Goal: Task Accomplishment & Management: Complete application form

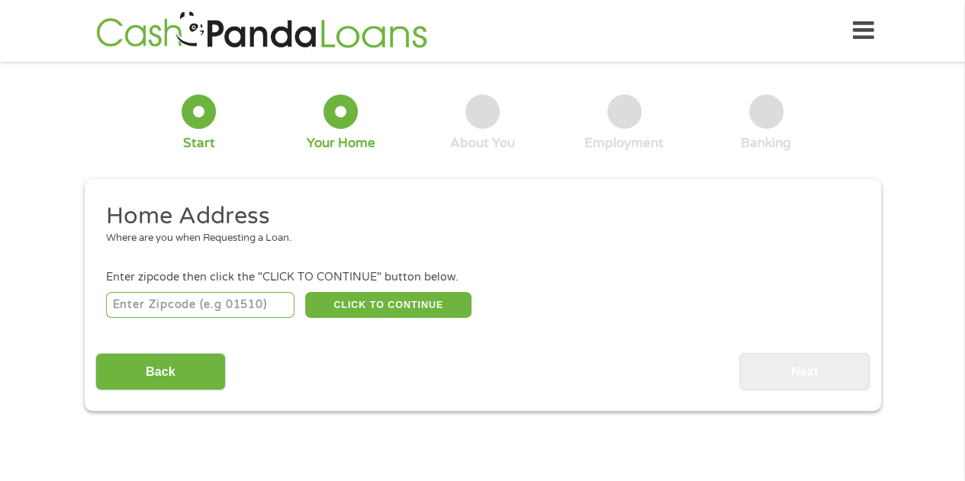
click at [224, 313] on input "number" at bounding box center [200, 305] width 188 height 26
type input "77071"
click at [374, 316] on button "CLICK TO CONTINUE" at bounding box center [388, 305] width 166 height 26
type input "77071"
type input "[GEOGRAPHIC_DATA]"
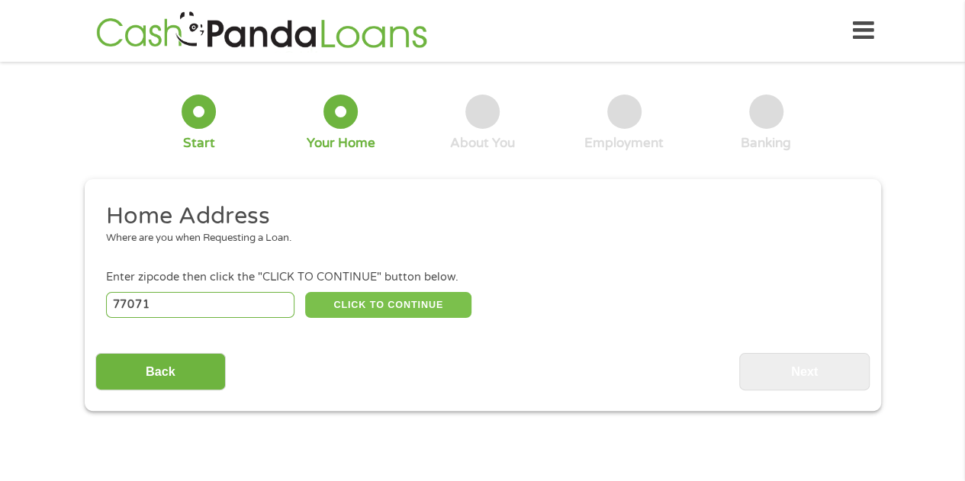
select select "[US_STATE]"
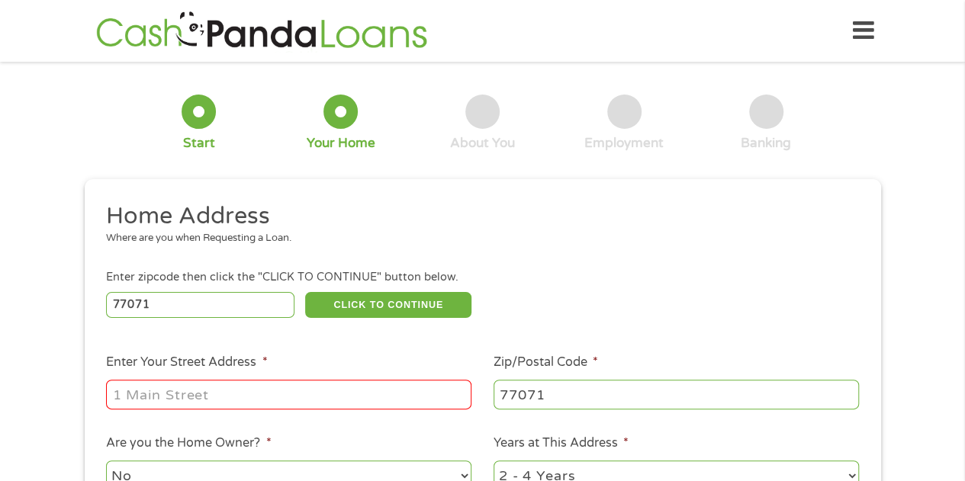
click at [219, 399] on input "Enter Your Street Address *" at bounding box center [288, 394] width 365 height 29
type input "8201 w bellfort"
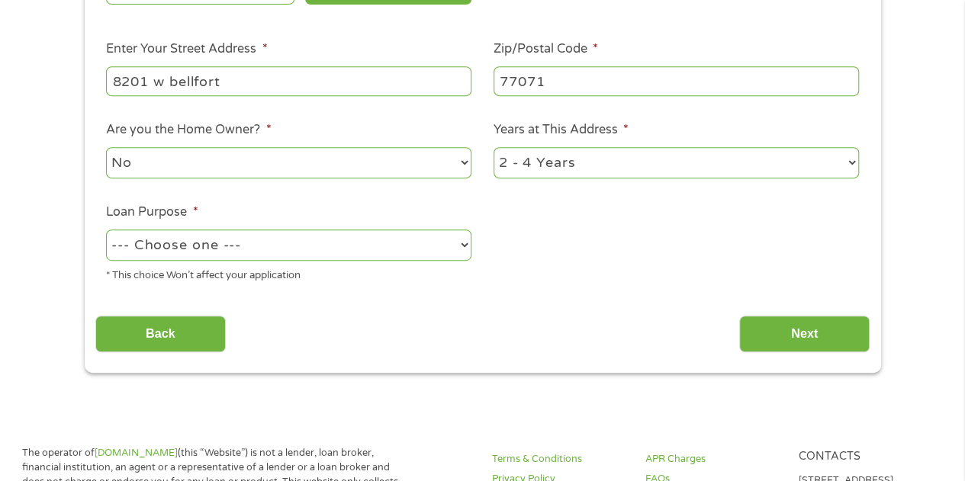
scroll to position [316, 0]
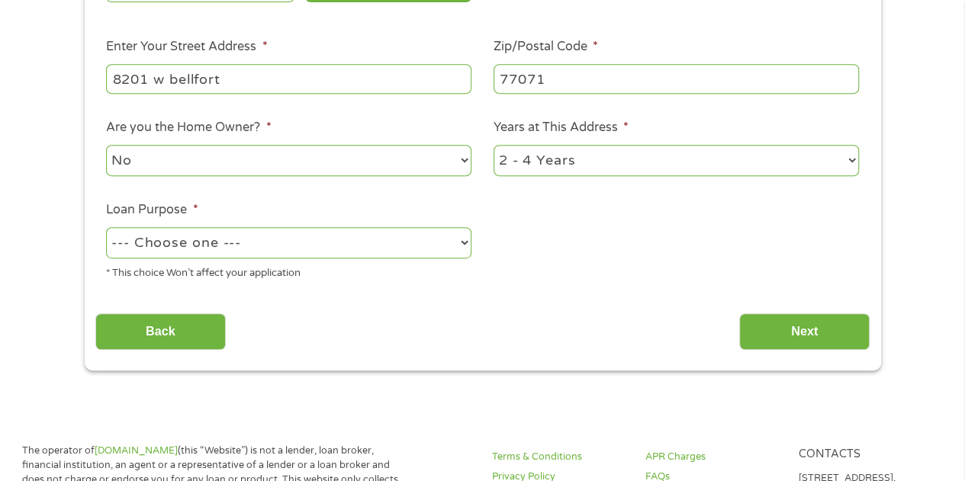
click at [124, 244] on select "--- Choose one --- Pay Bills Debt Consolidation Home Improvement Major Purchase…" at bounding box center [288, 242] width 365 height 31
select select "other"
click at [106, 227] on select "--- Choose one --- Pay Bills Debt Consolidation Home Improvement Major Purchase…" at bounding box center [288, 242] width 365 height 31
click at [844, 342] on input "Next" at bounding box center [804, 331] width 130 height 37
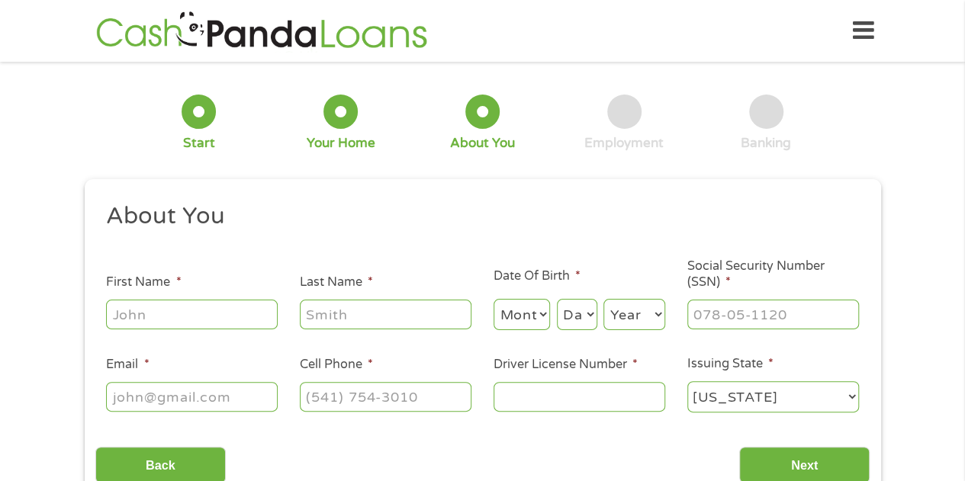
scroll to position [6, 6]
click at [146, 322] on input "First Name *" at bounding box center [192, 314] width 172 height 29
type input "[PERSON_NAME]"
click at [523, 321] on select "Month 1 2 3 4 5 6 7 8 9 10 11 12" at bounding box center [521, 314] width 57 height 31
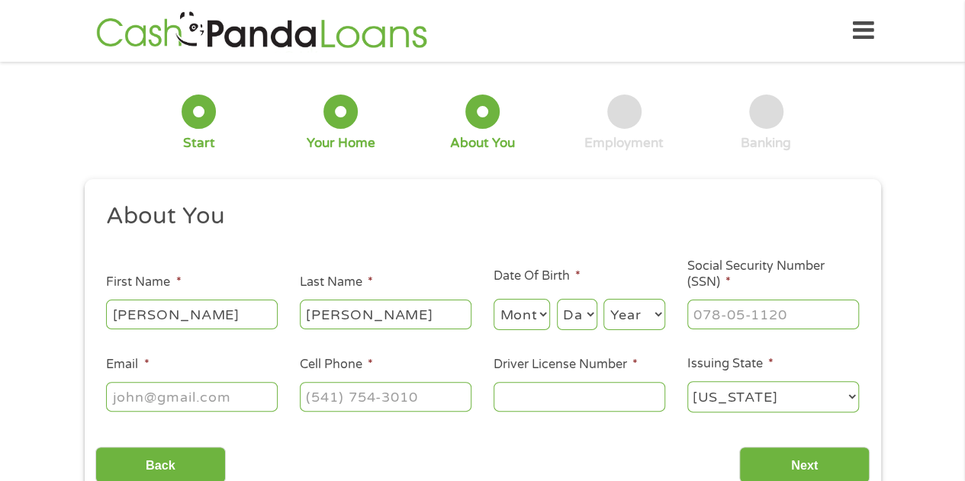
click at [495, 301] on select "Month 1 2 3 4 5 6 7 8 9 10 11 12" at bounding box center [521, 314] width 57 height 31
click at [583, 321] on select "Day 1 2 3 4 5 6 7 8 9 10 11 12 13 14 15 16 17 18 19 20 21 22 23 24 25 26 27 28 …" at bounding box center [577, 314] width 40 height 31
click at [511, 326] on select "Month 1 2 3 4 5 6 7 8 9 10 11 12" at bounding box center [521, 314] width 57 height 31
click at [493, 300] on select "Month 1 2 3 4 5 6 7 8 9 10 11 12" at bounding box center [521, 314] width 57 height 31
click at [534, 314] on select "Month 1 2 3 4 5 6 7 8 9 10 11 12" at bounding box center [521, 314] width 57 height 31
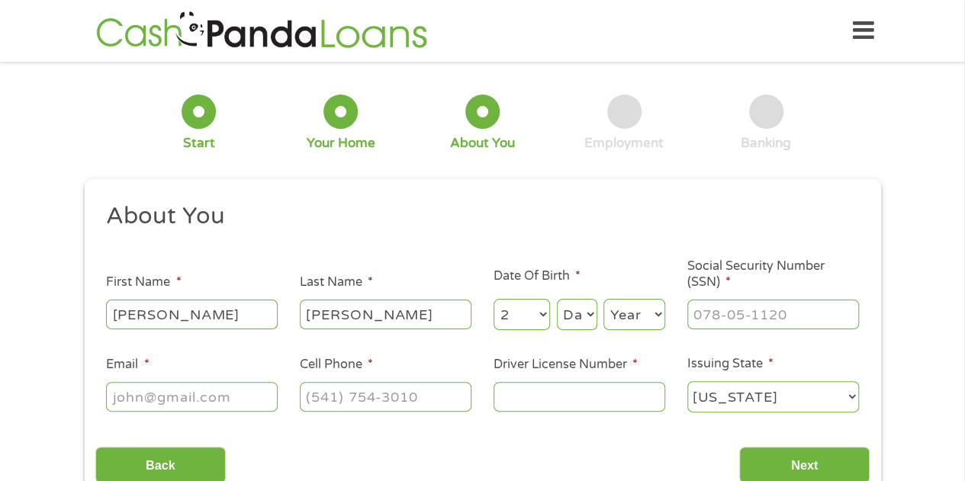
select select "12"
click at [493, 300] on select "Month 1 2 3 4 5 6 7 8 9 10 11 12" at bounding box center [521, 314] width 57 height 31
select select "17"
select select "1986"
type input "456-81-0388"
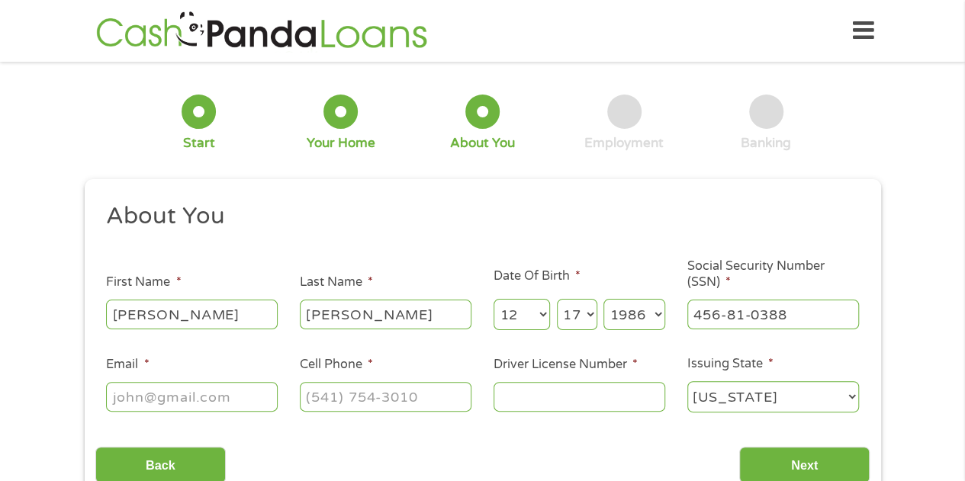
click at [154, 404] on input "Email *" at bounding box center [192, 396] width 172 height 29
type input "[EMAIL_ADDRESS][DOMAIN_NAME]"
type input "[PHONE_NUMBER]"
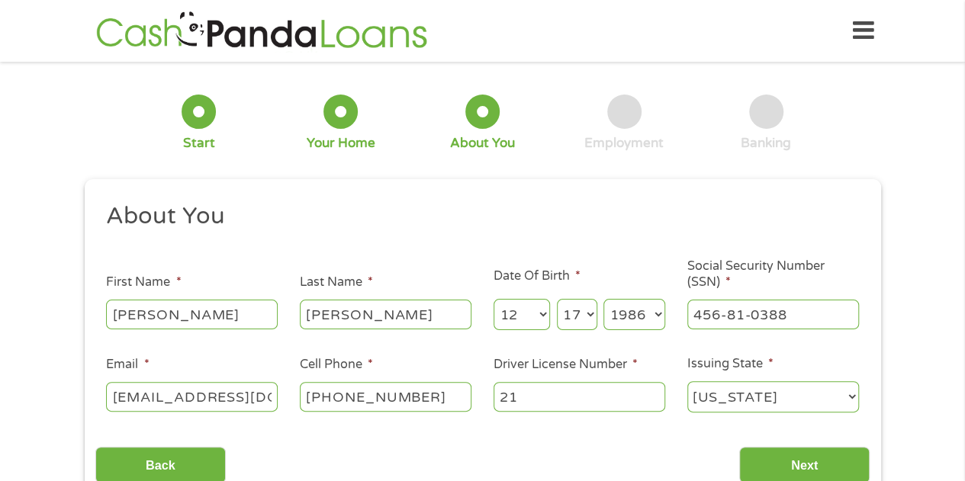
type input "2"
type input "34874973"
click at [799, 459] on input "Next" at bounding box center [804, 465] width 130 height 37
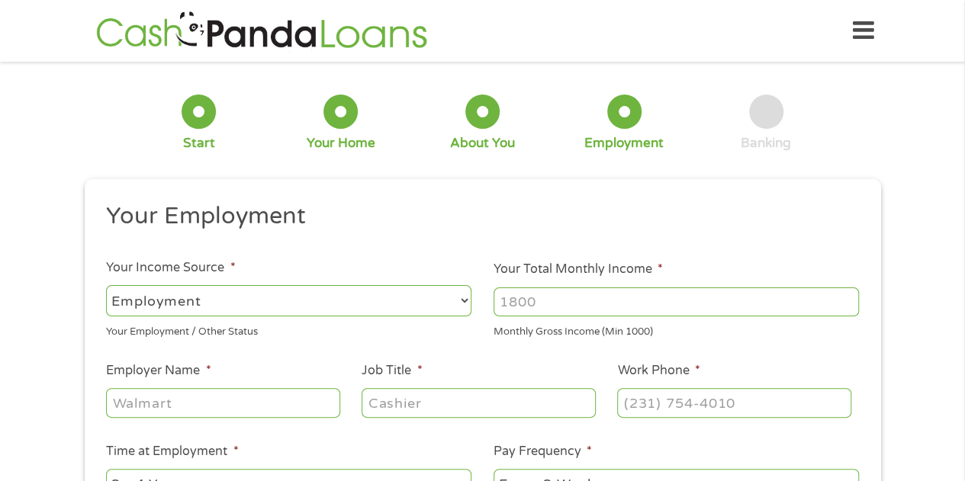
scroll to position [6, 6]
drag, startPoint x: 695, startPoint y: 304, endPoint x: 705, endPoint y: 302, distance: 10.8
click at [705, 302] on input "Your Total Monthly Income *" at bounding box center [675, 301] width 365 height 29
type input "2"
type input "3400"
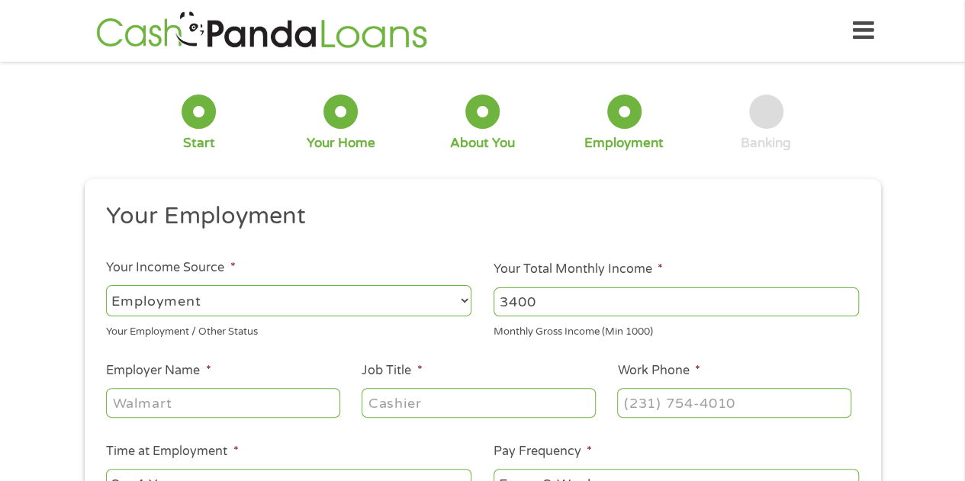
click at [300, 400] on input "Employer Name *" at bounding box center [222, 402] width 233 height 29
type input "transcom"
type input "advisor"
type input "[PHONE_NUMBER]"
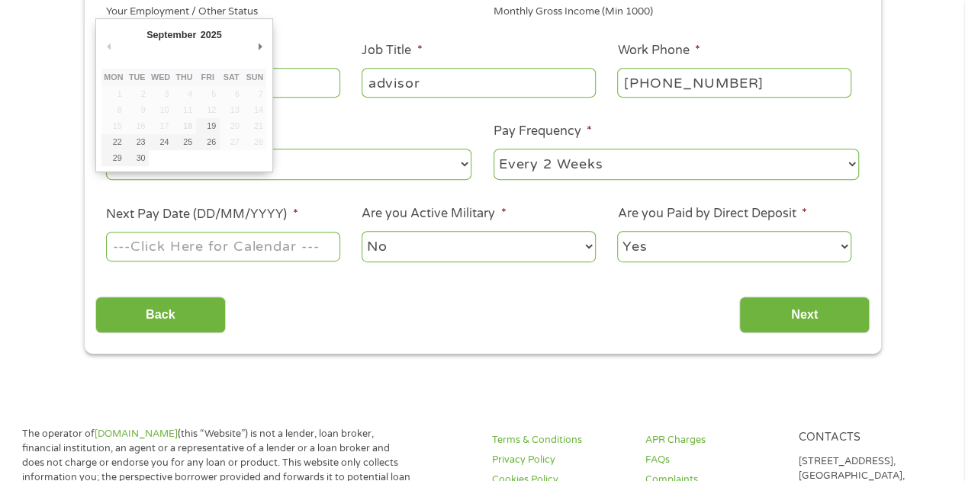
scroll to position [326, 0]
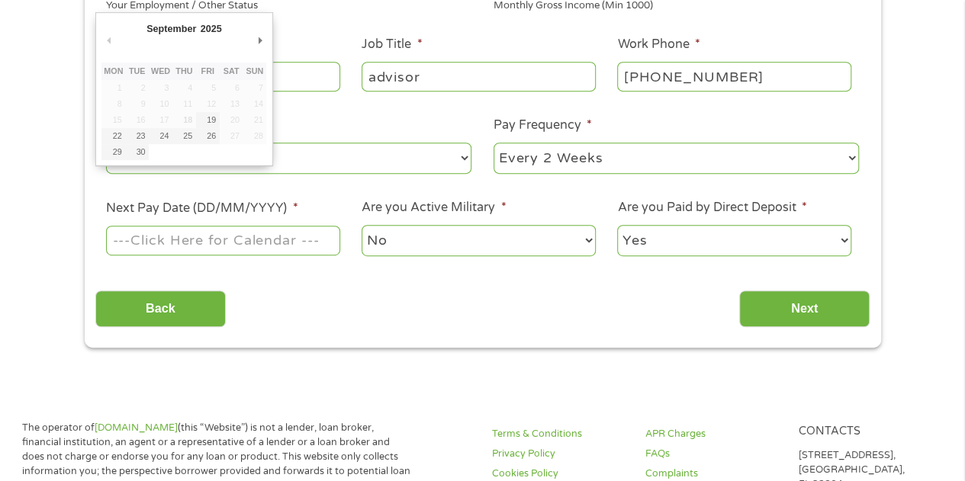
click at [282, 255] on input "Next Pay Date (DD/MM/YYYY) *" at bounding box center [222, 240] width 233 height 29
type input "[DATE]"
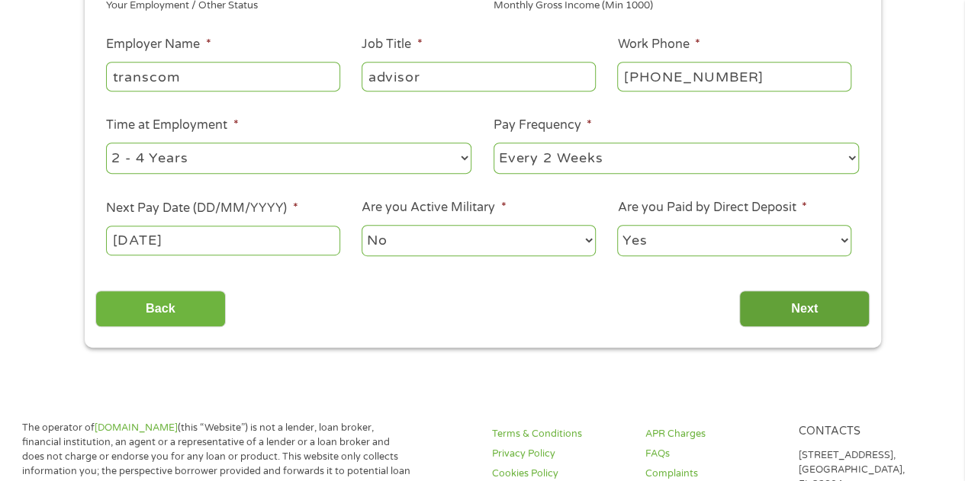
click at [773, 313] on input "Next" at bounding box center [804, 309] width 130 height 37
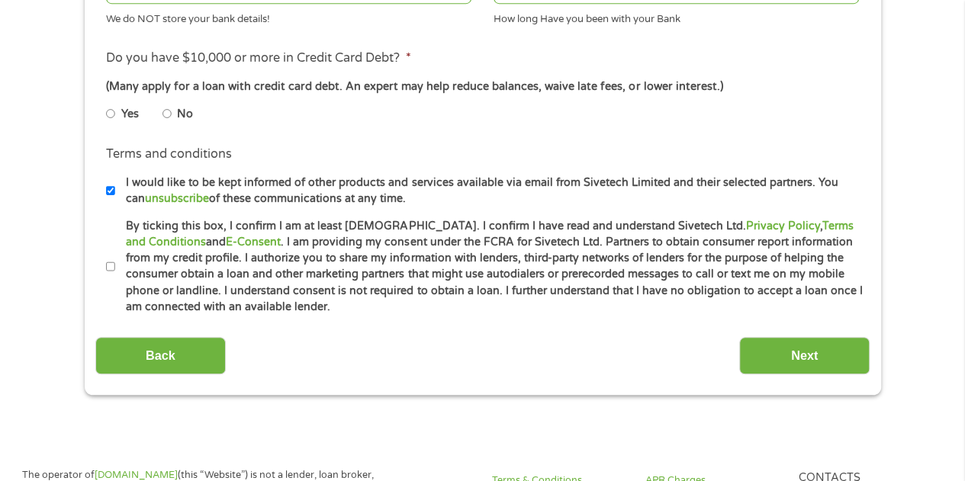
scroll to position [660, 0]
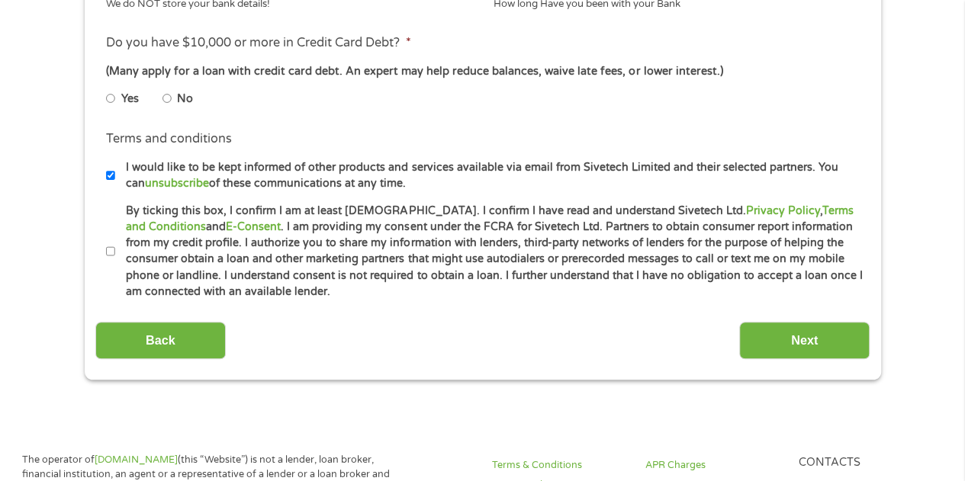
click at [181, 100] on label "No" at bounding box center [185, 99] width 16 height 17
click at [172, 100] on input "No" at bounding box center [166, 98] width 9 height 24
radio input "true"
click at [108, 176] on input "I would like to be kept informed of other products and services available via e…" at bounding box center [110, 175] width 9 height 24
checkbox input "false"
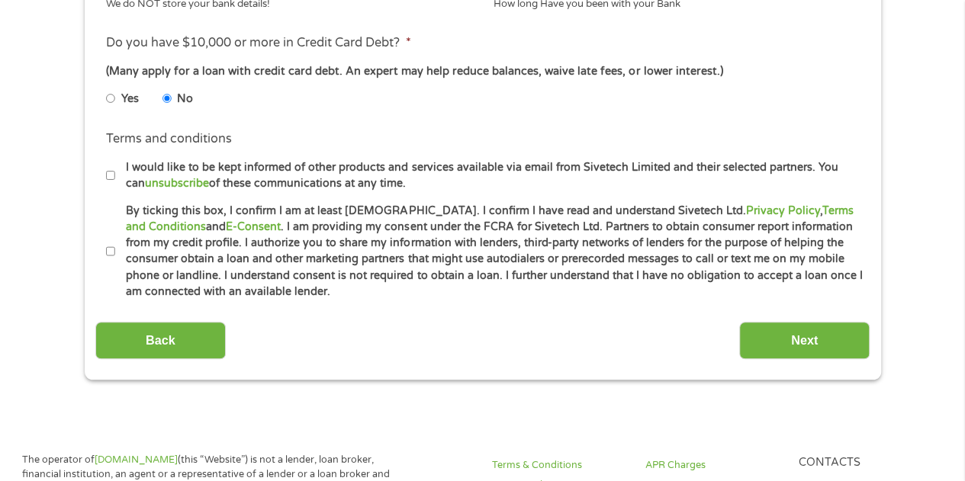
click at [96, 243] on li "Terms and conditions * By ticking this box, I confirm I am at least [DEMOGRAPHI…" at bounding box center [482, 252] width 774 height 98
click at [113, 255] on input "By ticking this box, I confirm I am at least [DEMOGRAPHIC_DATA]. I confirm I ha…" at bounding box center [110, 251] width 9 height 24
checkbox input "true"
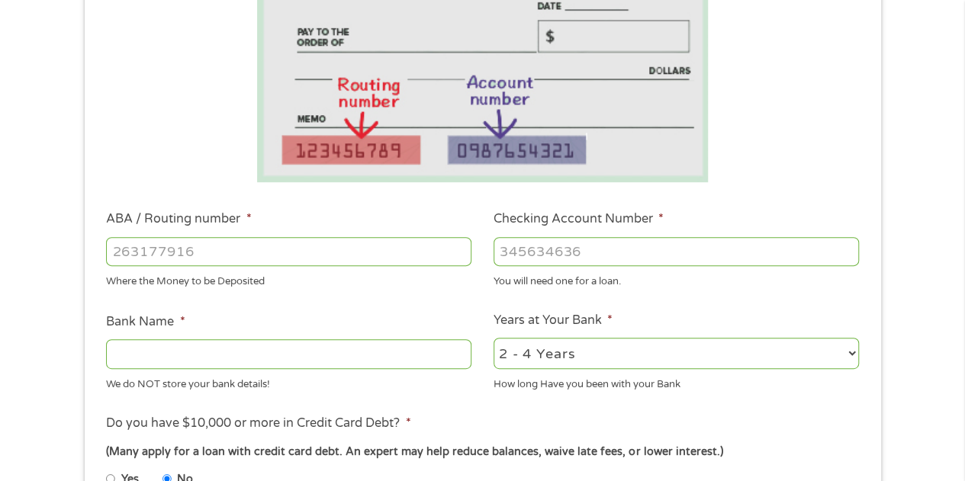
scroll to position [275, 0]
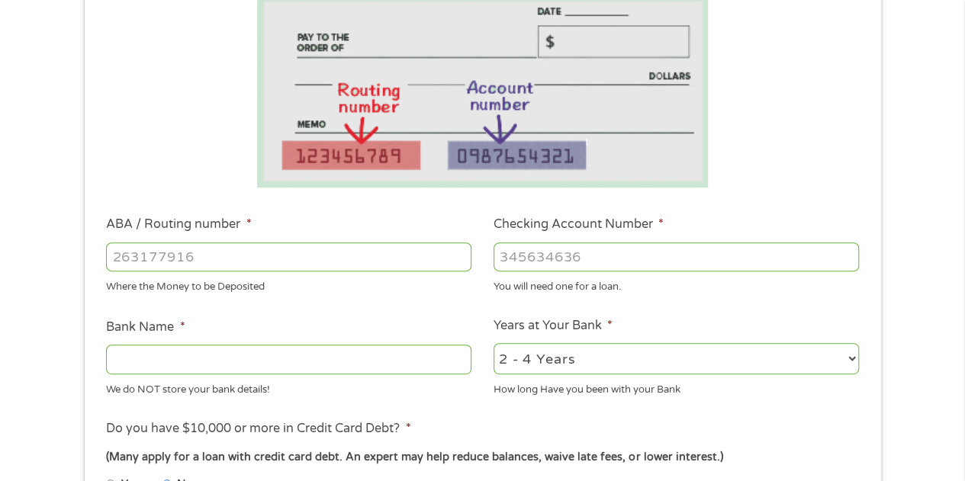
click at [358, 264] on input "ABA / Routing number *" at bounding box center [288, 257] width 365 height 29
click at [573, 367] on select "2 - 4 Years 6 - 12 Months 1 - 2 Years Over 4 Years" at bounding box center [675, 358] width 365 height 31
select select "12months"
click at [493, 343] on select "2 - 4 Years 6 - 12 Months 1 - 2 Years Over 4 Years" at bounding box center [675, 358] width 365 height 31
click at [260, 364] on input "Bank Name *" at bounding box center [288, 359] width 365 height 29
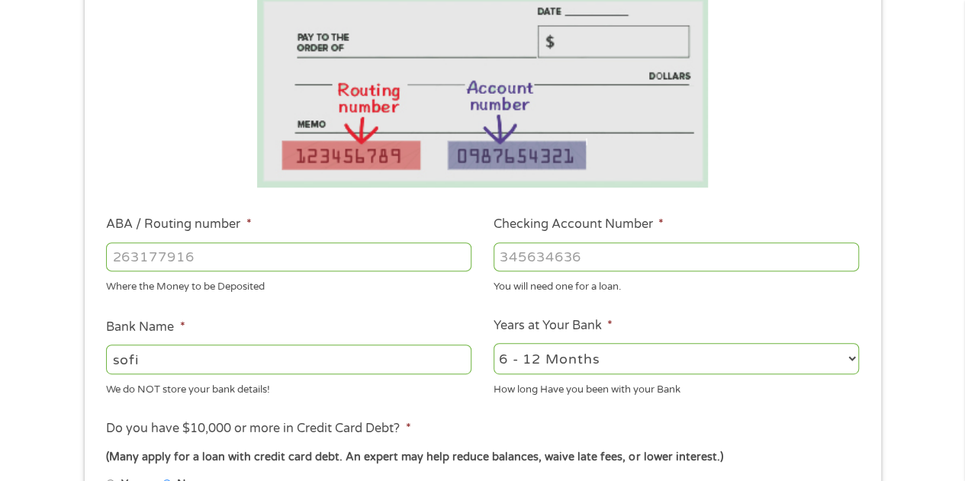
type input "sofi"
click at [718, 263] on input "Checking Account Number *" at bounding box center [675, 257] width 365 height 29
click at [406, 251] on input "ABA / Routing number *" at bounding box center [288, 257] width 365 height 29
type input "031101334"
type input "SoFi Bank, National Association"
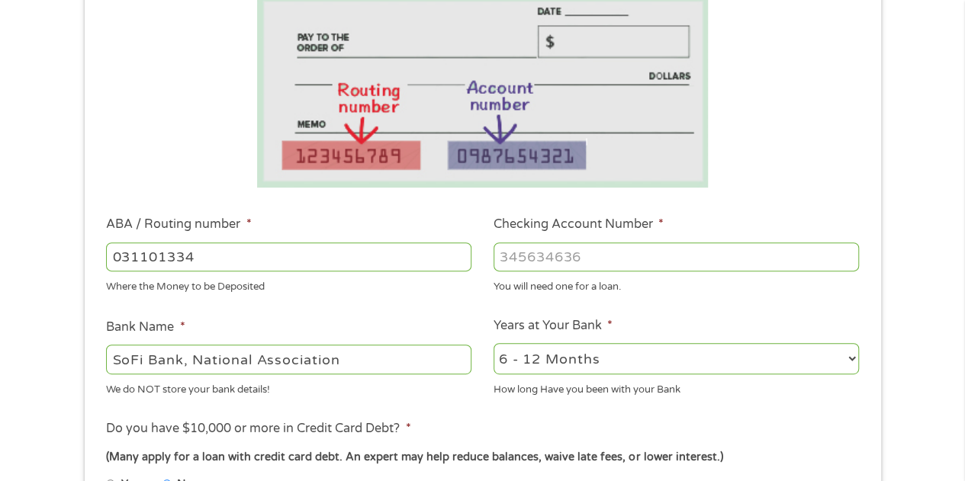
type input "031101334"
click at [564, 261] on input "Checking Account Number *" at bounding box center [675, 257] width 365 height 29
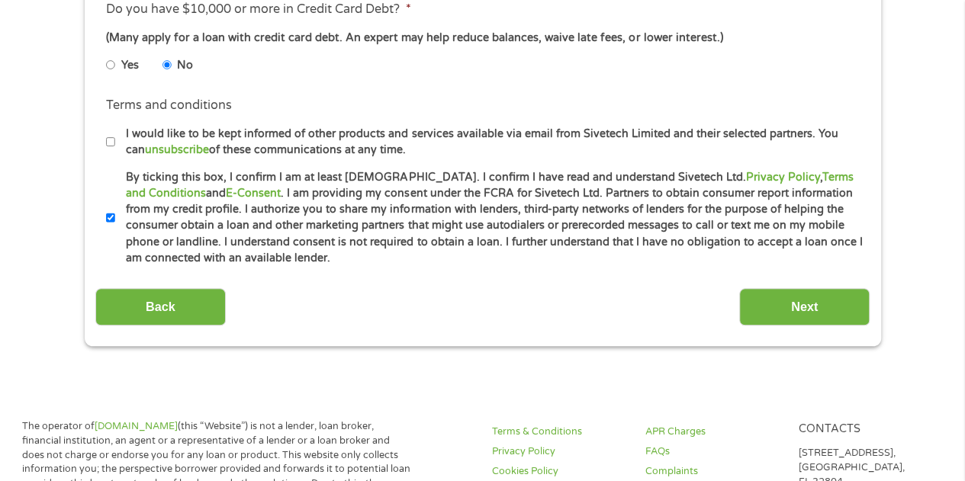
scroll to position [697, 0]
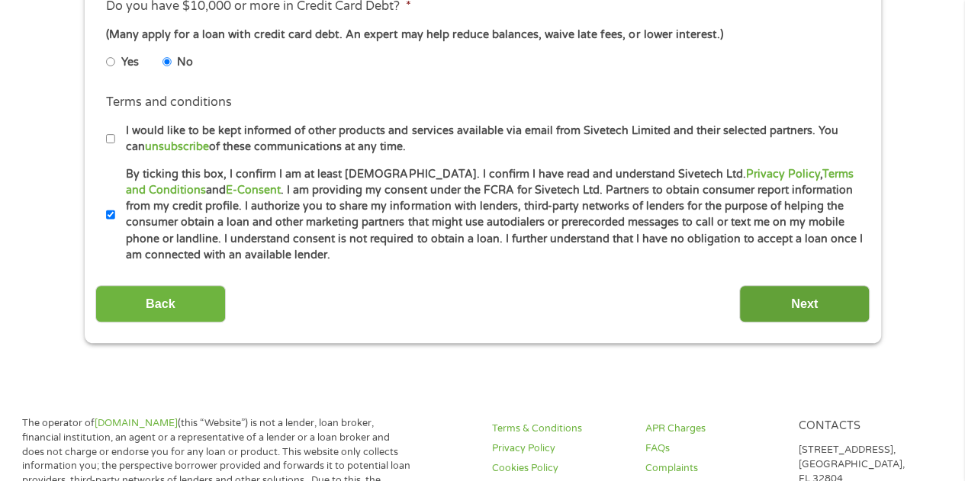
type input "411038924903"
click at [793, 307] on input "Next" at bounding box center [804, 303] width 130 height 37
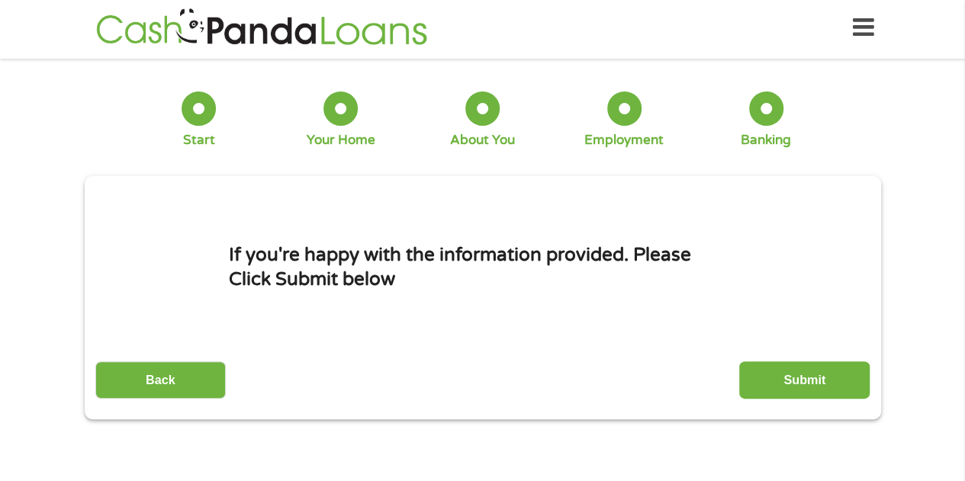
scroll to position [0, 0]
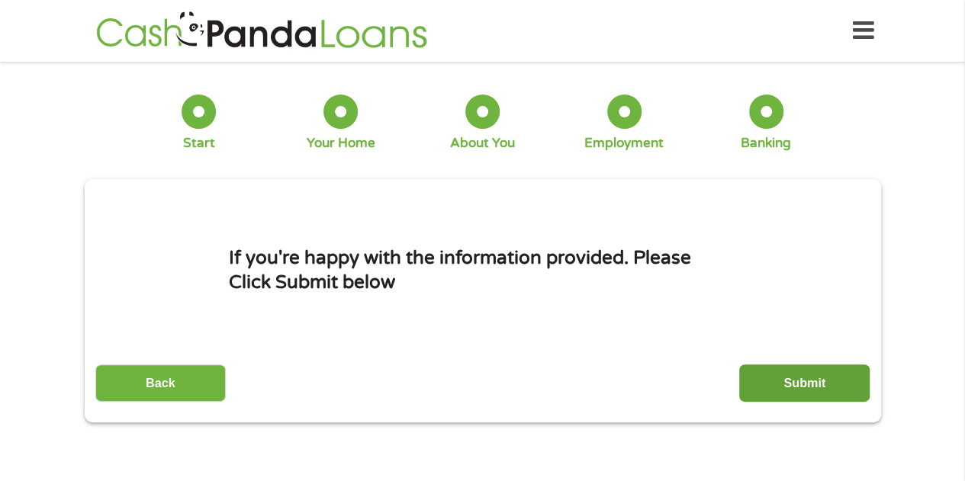
click at [817, 372] on input "Submit" at bounding box center [804, 383] width 130 height 37
